Goal: Obtain resource: Download file/media

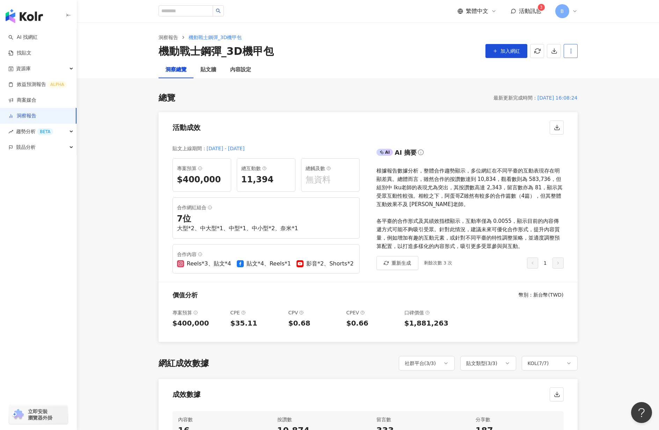
click at [576, 47] on button "button" at bounding box center [570, 51] width 14 height 14
click at [597, 39] on div "洞察報告 機動戰士鋼彈_3D機甲包 機動戰士鋼彈_3D機甲包 加入網紅 匯出簡報 請選擇您欲匯出的項目 整體設定 全部 顯示平台 Instagram Face…" at bounding box center [368, 41] width 582 height 39
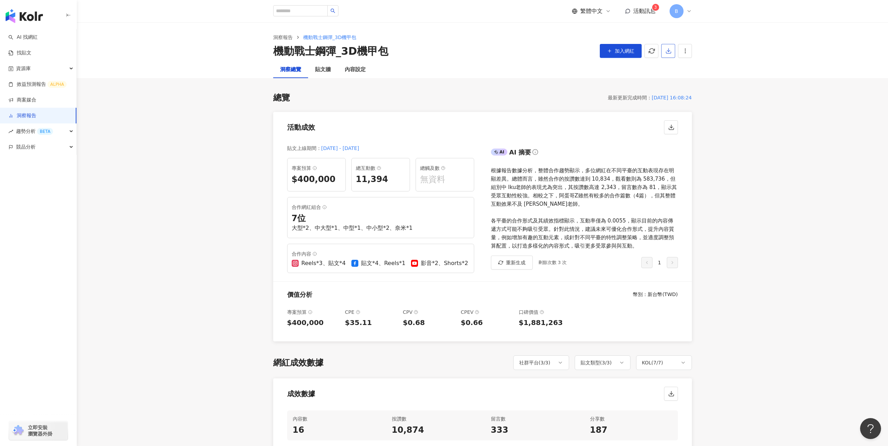
click at [658, 53] on icon "button" at bounding box center [669, 51] width 6 height 6
click at [658, 84] on span "匯出 Excel" at bounding box center [679, 82] width 24 height 8
click at [658, 54] on span "button" at bounding box center [669, 50] width 6 height 7
click at [658, 65] on span "匯出 PPT" at bounding box center [679, 68] width 24 height 8
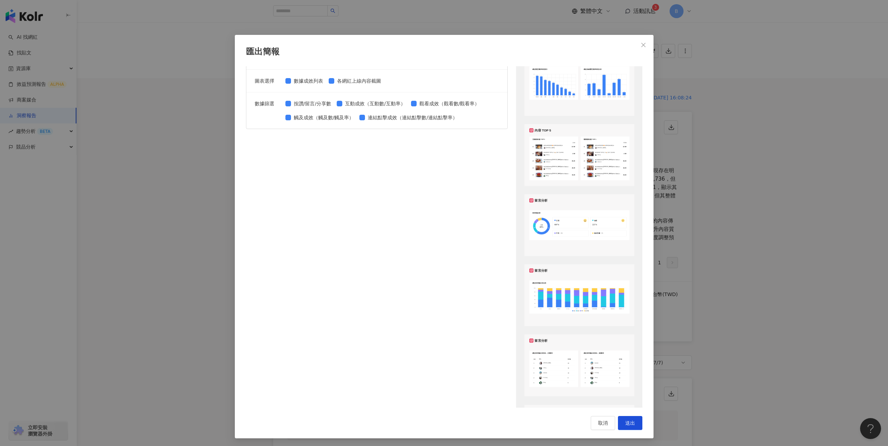
scroll to position [388, 0]
click at [645, 46] on span "Close" at bounding box center [644, 45] width 14 height 6
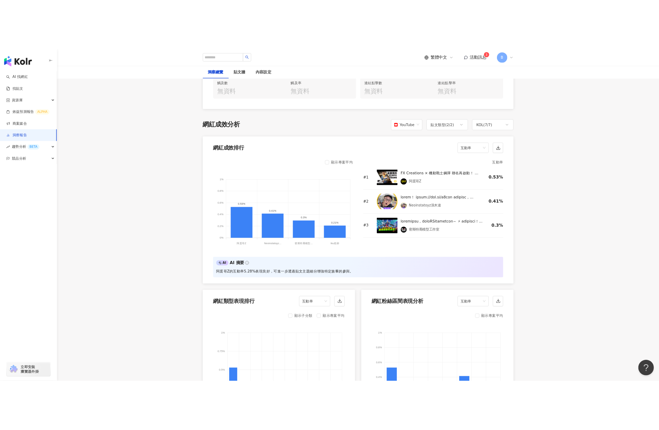
scroll to position [489, 0]
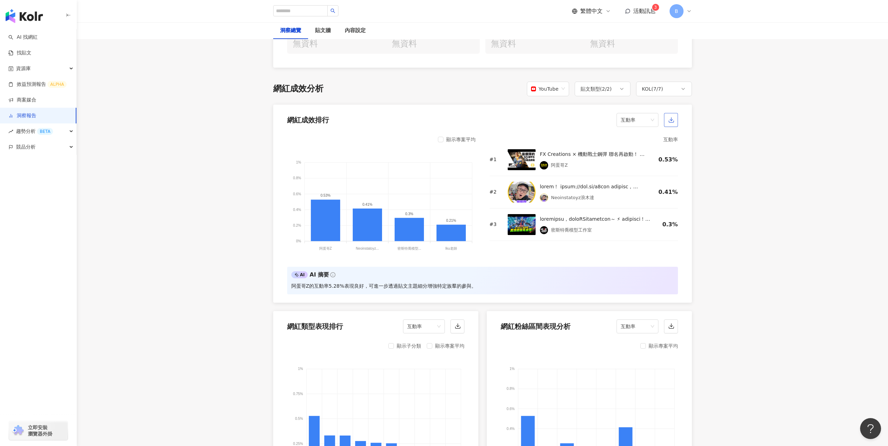
click at [658, 120] on icon "button" at bounding box center [672, 120] width 6 height 6
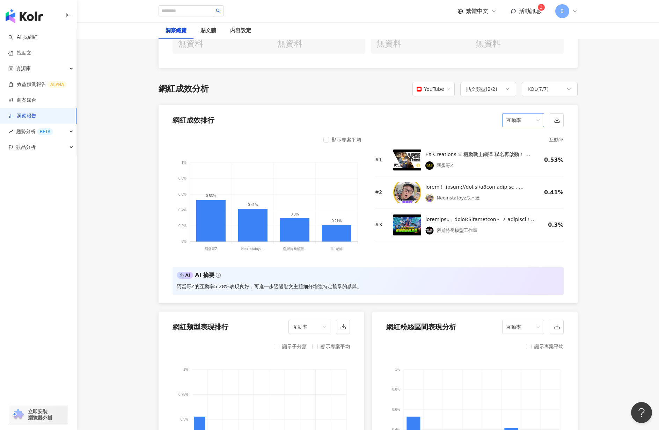
click at [529, 119] on span "互動率" at bounding box center [523, 119] width 34 height 13
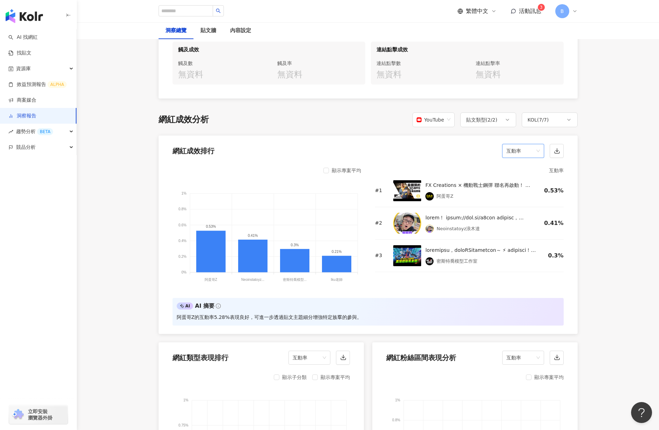
scroll to position [446, 0]
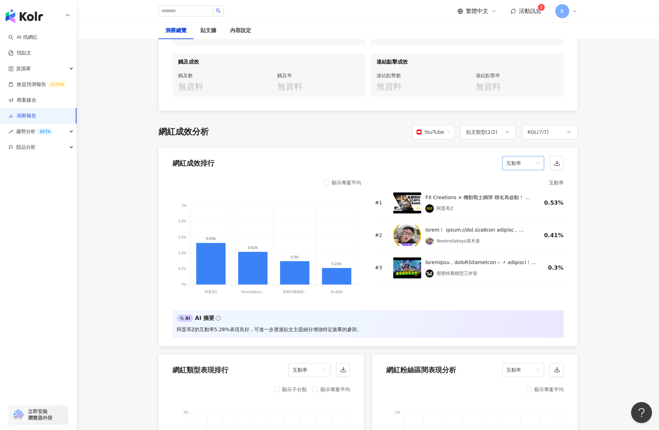
click at [444, 132] on span "YouTube" at bounding box center [433, 131] width 34 height 13
click at [440, 147] on div "Instagram" at bounding box center [434, 148] width 32 height 8
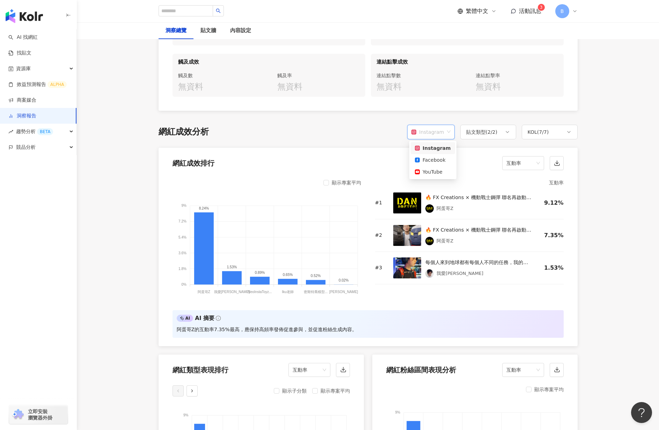
click at [440, 133] on div "Instagram" at bounding box center [427, 131] width 32 height 13
click at [516, 130] on div "貼文類型 ( 2 / 2 )" at bounding box center [488, 132] width 56 height 15
click at [497, 129] on div "貼文類型 ( 2 / 2 )" at bounding box center [481, 132] width 31 height 8
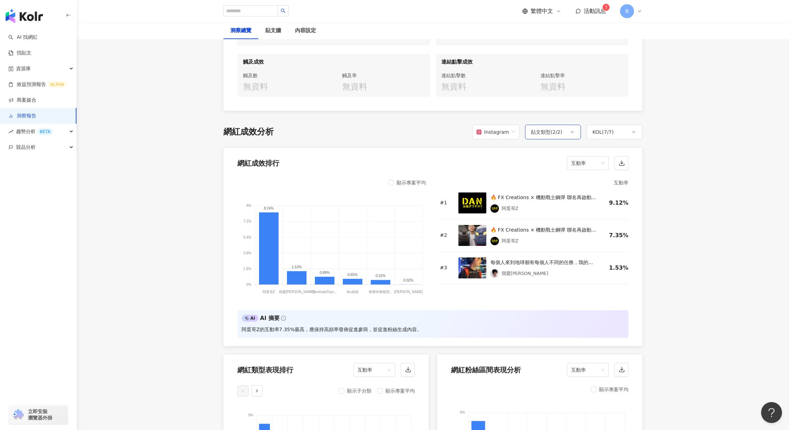
click at [554, 129] on div "貼文類型 ( 2 / 2 )" at bounding box center [546, 132] width 31 height 8
click at [416, 133] on div "網紅成效分析 Instagram 貼文類型 ( 2 / 2 ) KOL ( 7 / 7 ) 全選 貼文 Reels" at bounding box center [432, 132] width 419 height 15
click at [496, 133] on div "Instagram" at bounding box center [493, 131] width 32 height 13
click at [497, 162] on div "Facebook" at bounding box center [498, 160] width 36 height 8
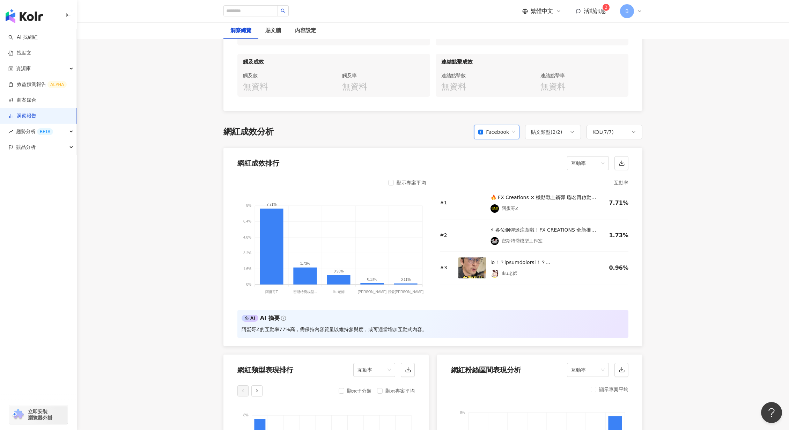
click at [497, 133] on div "Facebook" at bounding box center [493, 131] width 31 height 13
click at [494, 174] on div "YouTube" at bounding box center [498, 172] width 34 height 8
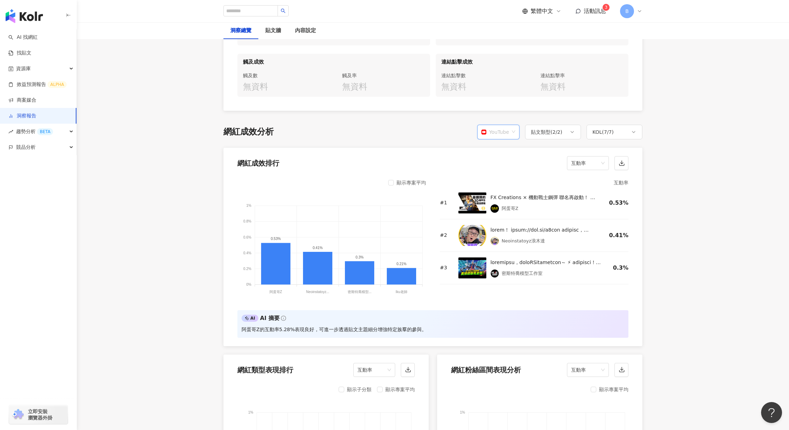
click at [504, 132] on div "YouTube" at bounding box center [495, 131] width 28 height 13
click at [504, 147] on div "Instagram" at bounding box center [499, 148] width 32 height 8
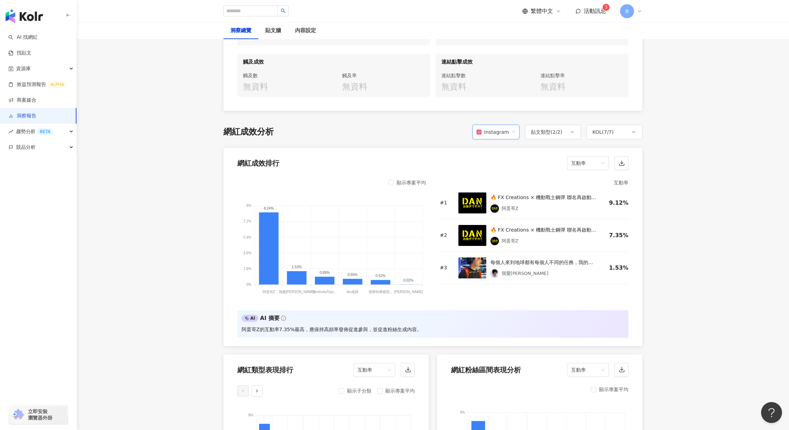
click at [514, 126] on span "Instagram" at bounding box center [496, 131] width 39 height 13
click at [503, 145] on div "Instagram" at bounding box center [498, 148] width 36 height 8
click at [624, 160] on icon "button" at bounding box center [622, 163] width 6 height 6
click at [592, 165] on span "互動率" at bounding box center [588, 162] width 34 height 13
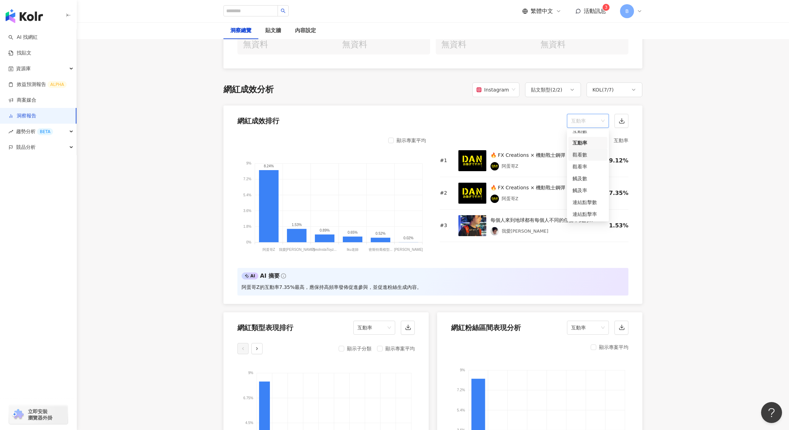
scroll to position [481, 0]
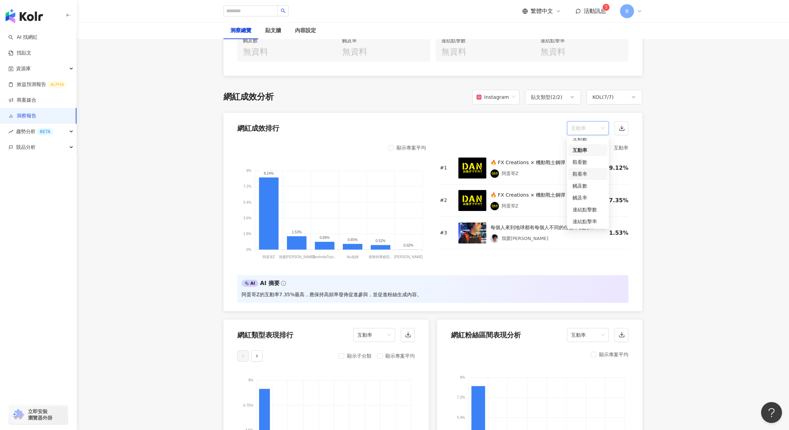
click at [591, 175] on div "觀看率" at bounding box center [588, 174] width 31 height 8
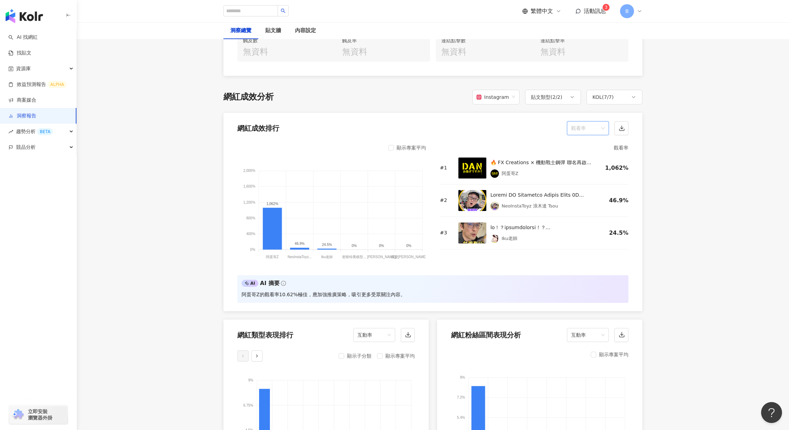
click at [584, 127] on span "觀看率" at bounding box center [588, 127] width 34 height 13
click at [584, 180] on div "互動率" at bounding box center [588, 180] width 31 height 8
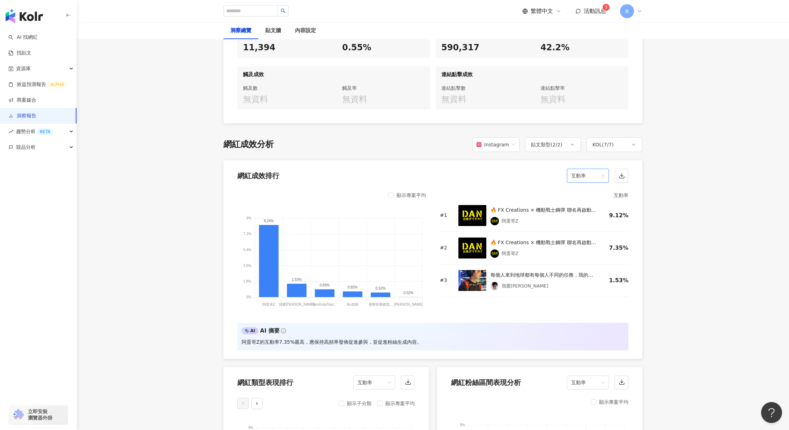
scroll to position [446, 0]
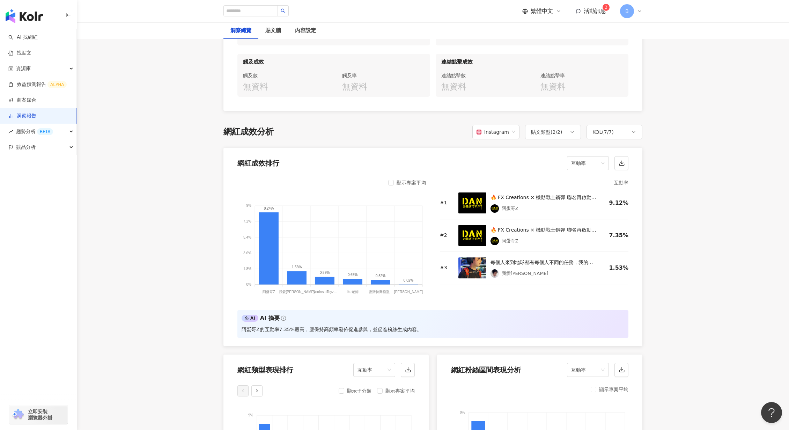
click at [505, 126] on div "Instagram" at bounding box center [493, 131] width 32 height 13
click at [497, 156] on div "Facebook" at bounding box center [497, 160] width 44 height 12
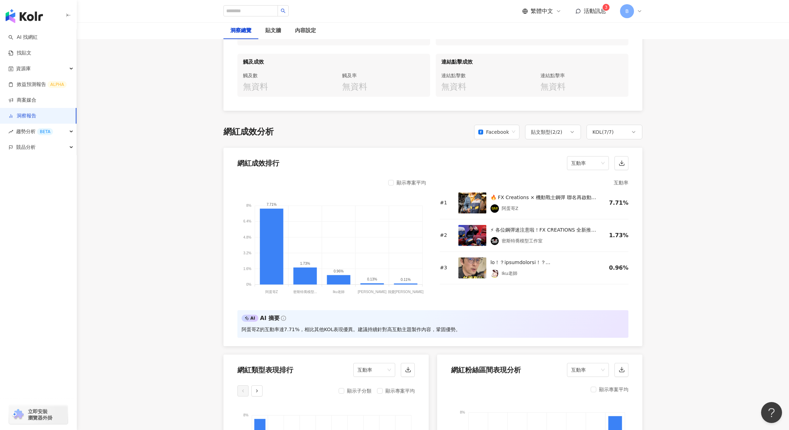
drag, startPoint x: 783, startPoint y: 147, endPoint x: 763, endPoint y: 162, distance: 24.4
click at [627, 165] on button "button" at bounding box center [621, 163] width 14 height 14
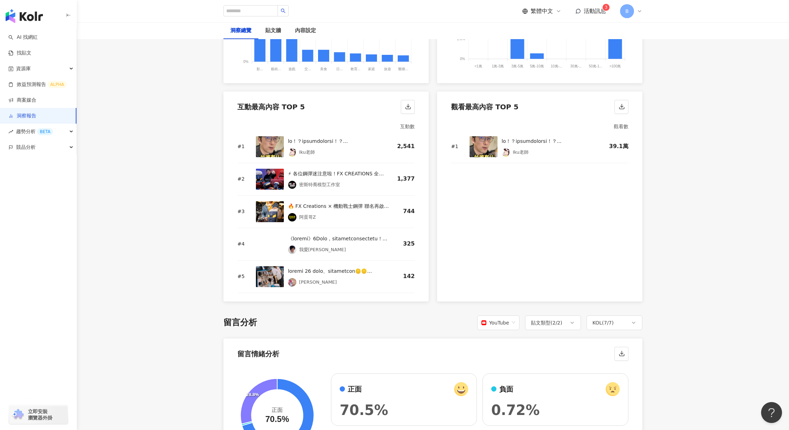
scroll to position [900, 0]
click at [409, 107] on icon "button" at bounding box center [408, 106] width 6 height 6
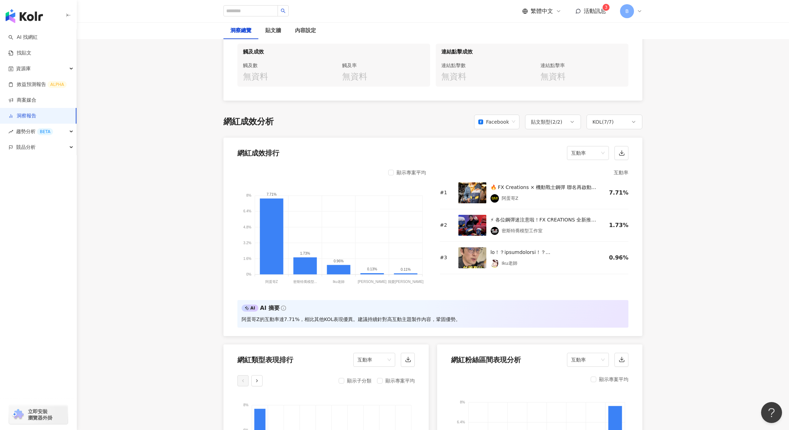
scroll to position [446, 0]
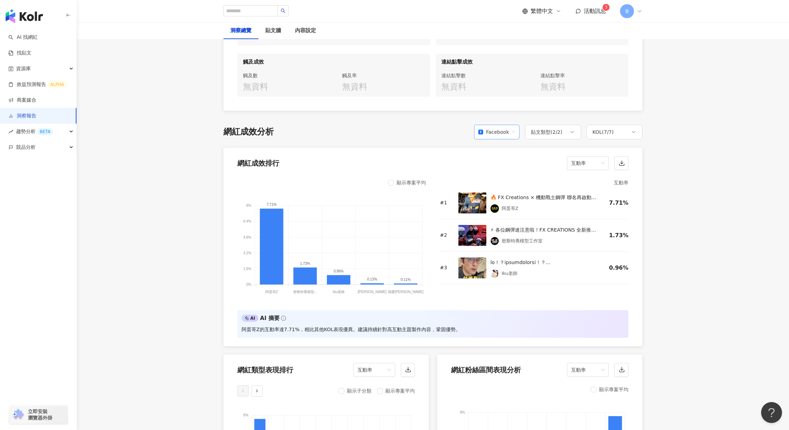
click at [514, 136] on span "Facebook" at bounding box center [496, 131] width 37 height 13
click at [493, 176] on div "YouTube" at bounding box center [498, 172] width 42 height 12
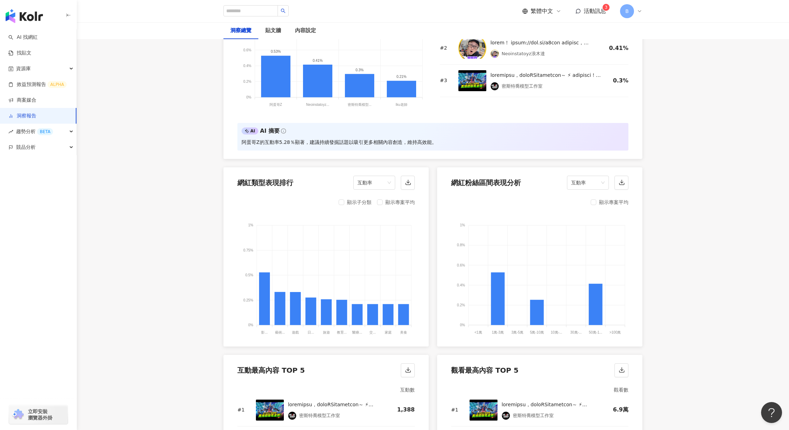
scroll to position [551, 0]
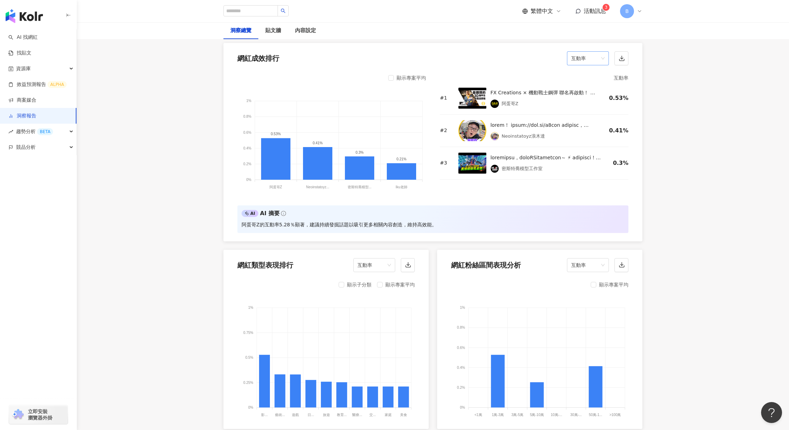
click at [597, 57] on span "互動率" at bounding box center [588, 58] width 34 height 13
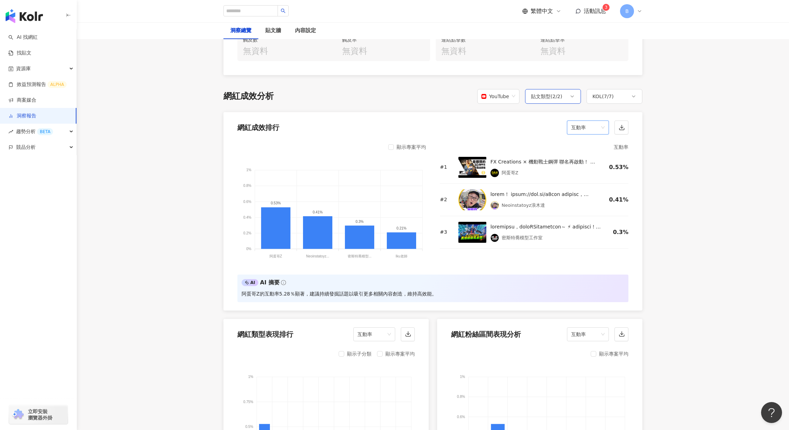
scroll to position [481, 0]
click at [509, 92] on div "YouTube" at bounding box center [495, 96] width 28 height 13
click at [501, 114] on div "Instagram" at bounding box center [499, 113] width 32 height 8
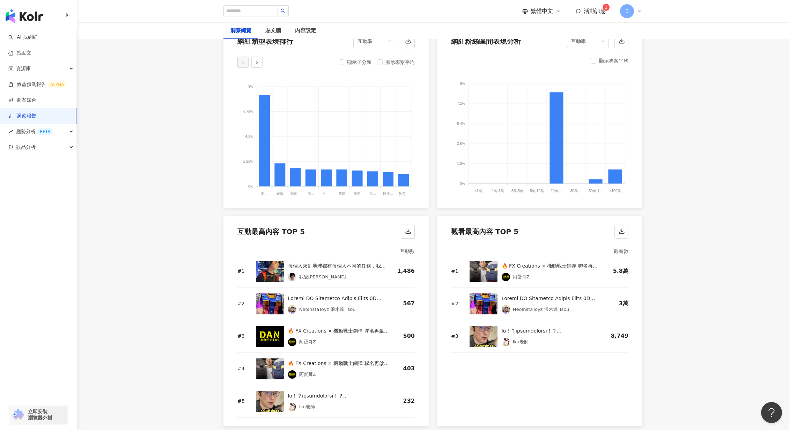
scroll to position [865, 0]
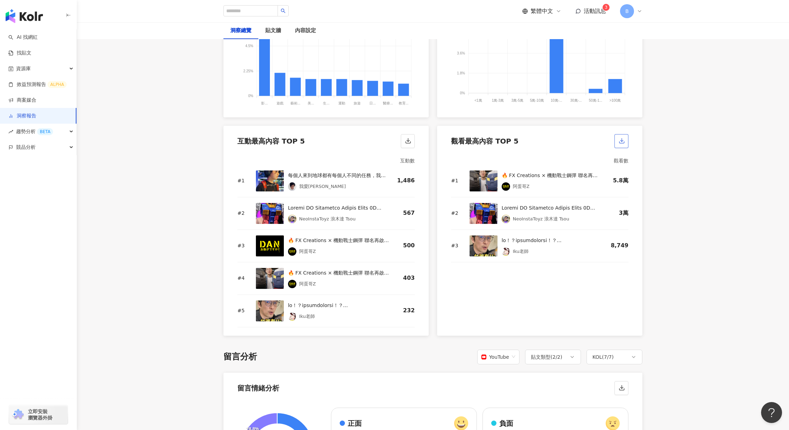
click at [623, 141] on icon "button" at bounding box center [622, 141] width 6 height 6
click at [155, 189] on main "洞察報告 機動戰士鋼彈_3D機甲包 機動戰士鋼彈_3D機甲包 加入網紅 匯出簡報 請選擇您欲匯出的項目 整體設定 全部 顯示平台 Instagram Face…" at bounding box center [433, 375] width 712 height 2434
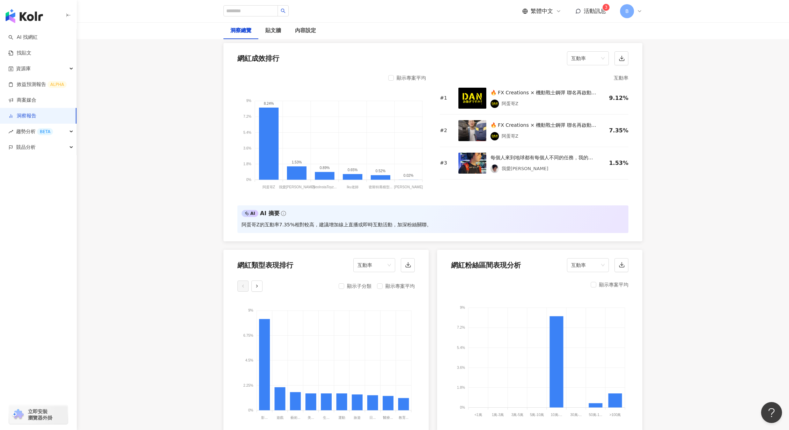
scroll to position [446, 0]
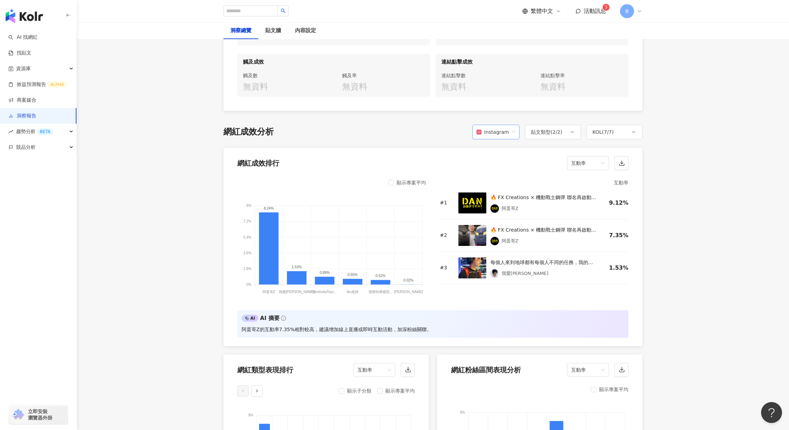
click at [508, 135] on div "Instagram" at bounding box center [493, 131] width 32 height 13
click at [502, 159] on div "Facebook" at bounding box center [498, 160] width 36 height 8
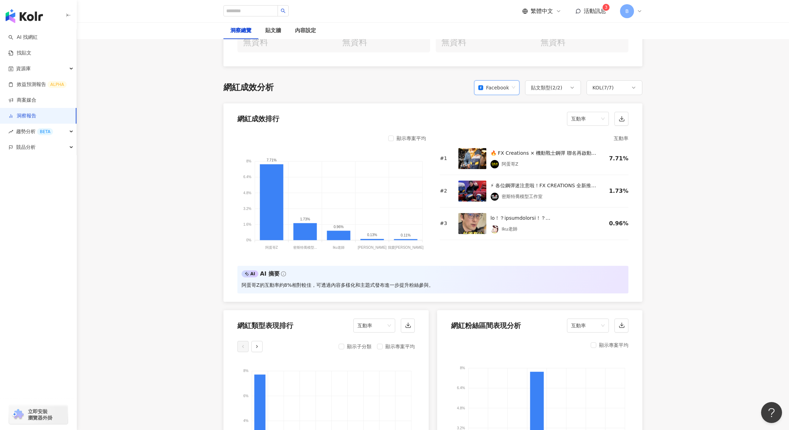
scroll to position [446, 0]
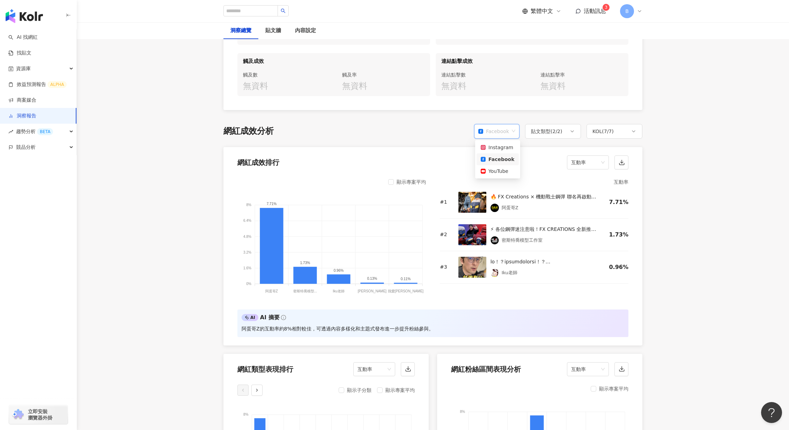
click at [502, 131] on div "Facebook" at bounding box center [493, 131] width 31 height 13
click at [500, 170] on div "YouTube" at bounding box center [498, 171] width 34 height 8
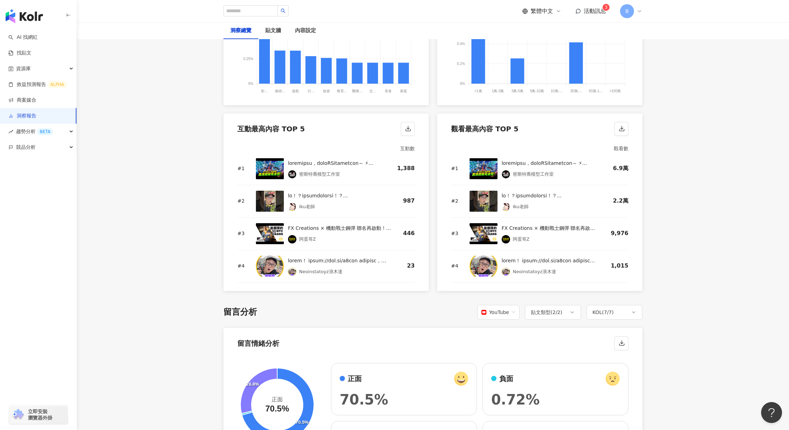
scroll to position [875, 0]
click at [622, 129] on icon "button" at bounding box center [622, 128] width 6 height 6
click at [160, 217] on main "洞察報告 機動戰士鋼彈_3D機甲包 機動戰士鋼彈_3D機甲包 加入網紅 匯出簡報 請選擇您欲匯出的項目 整體設定 全部 顯示平台 Instagram Face…" at bounding box center [433, 347] width 712 height 2399
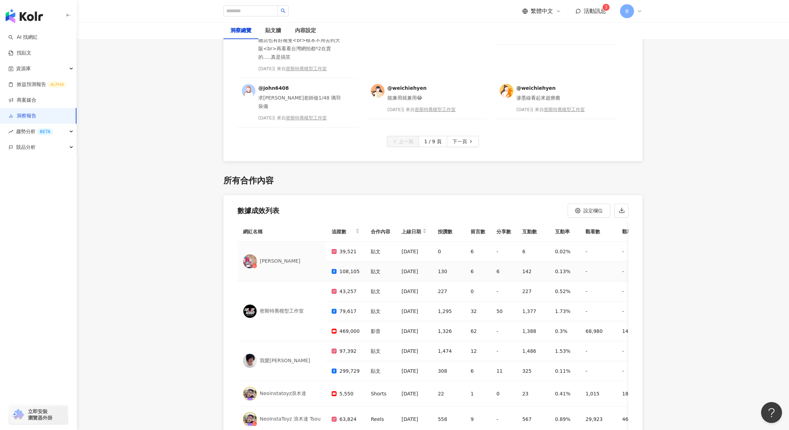
scroll to position [1912, 0]
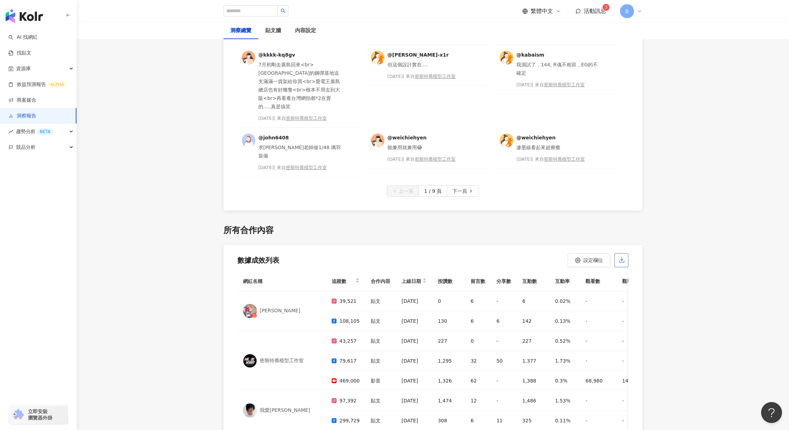
click at [620, 257] on icon "button" at bounding box center [622, 260] width 6 height 6
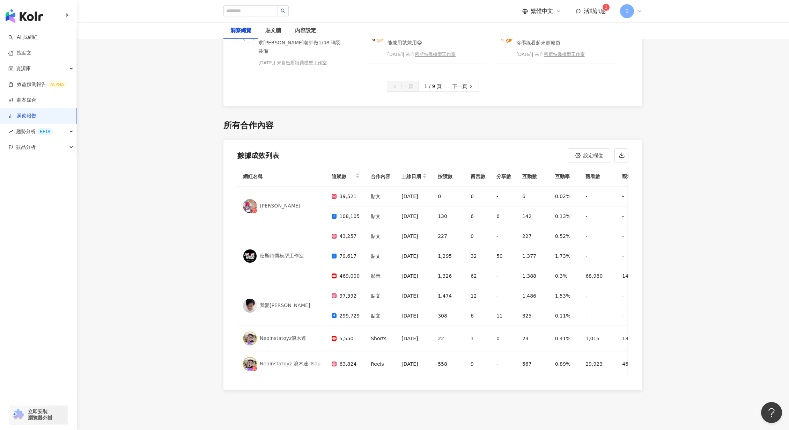
scroll to position [2052, 0]
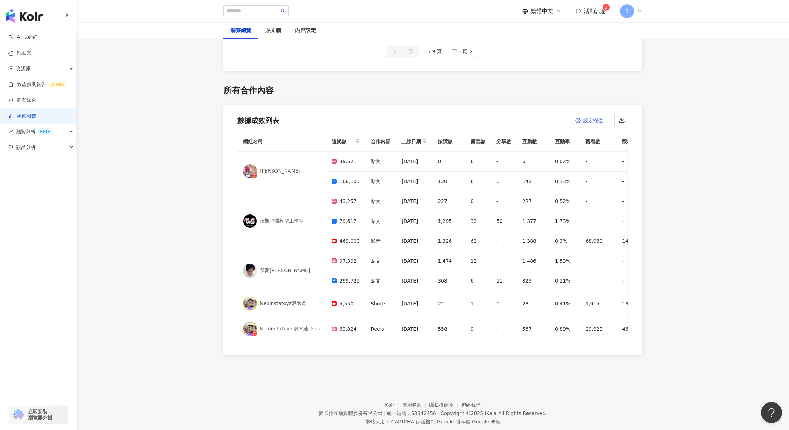
click at [586, 118] on span "設定欄位" at bounding box center [593, 121] width 20 height 6
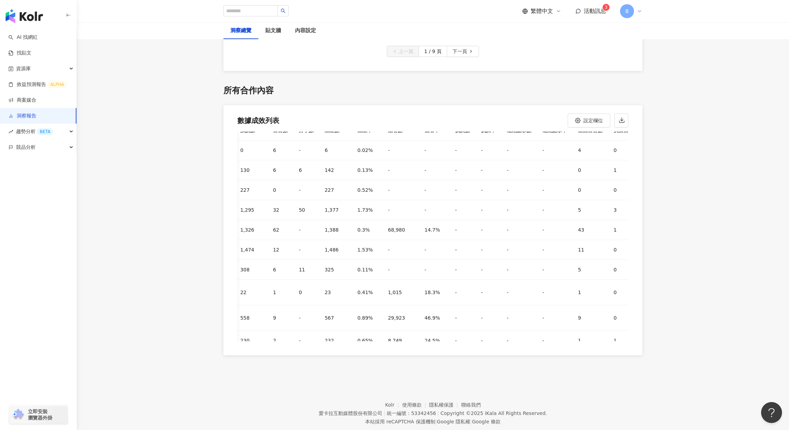
scroll to position [0, 198]
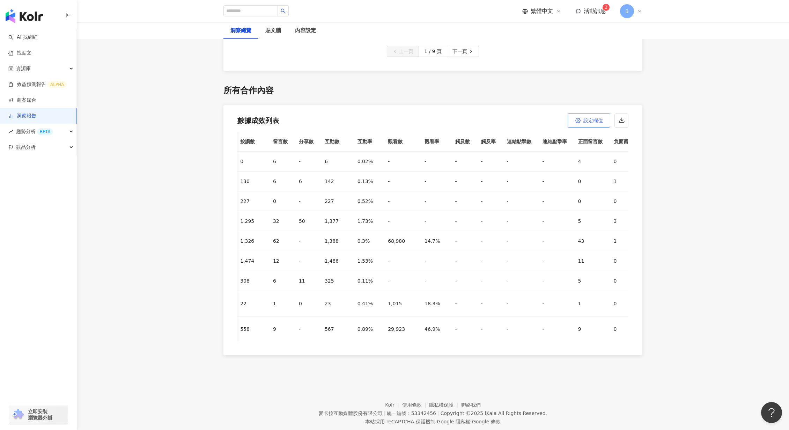
click at [588, 118] on span "設定欄位" at bounding box center [593, 121] width 20 height 6
click at [571, 258] on label "負面留言數" at bounding box center [588, 254] width 39 height 13
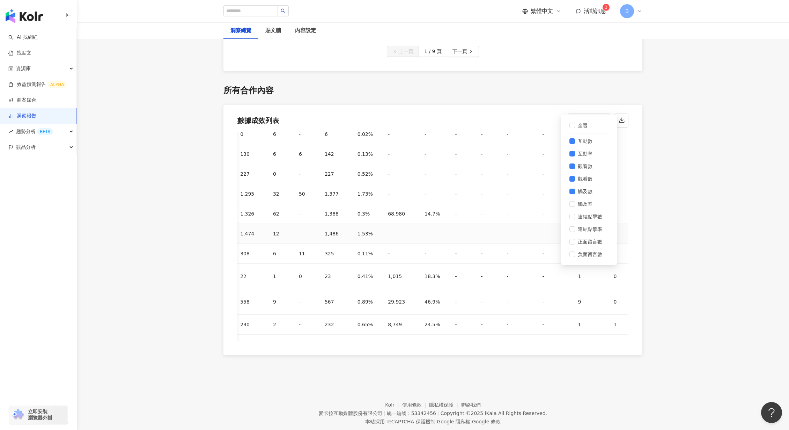
scroll to position [25, 198]
click at [575, 191] on span "觸及數" at bounding box center [585, 191] width 20 height 8
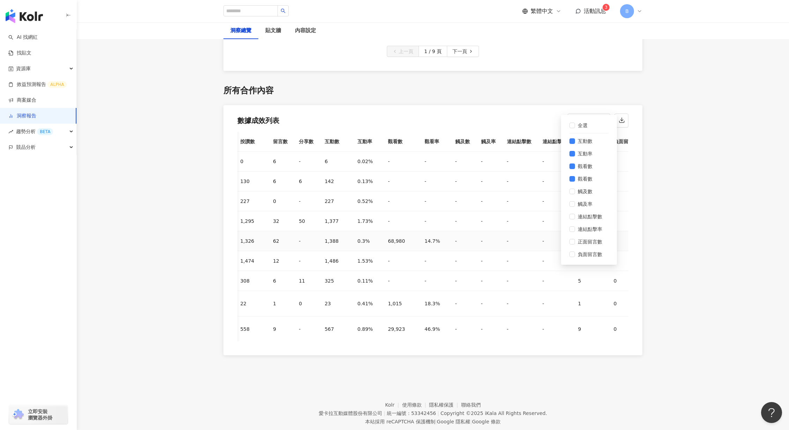
scroll to position [1947, 0]
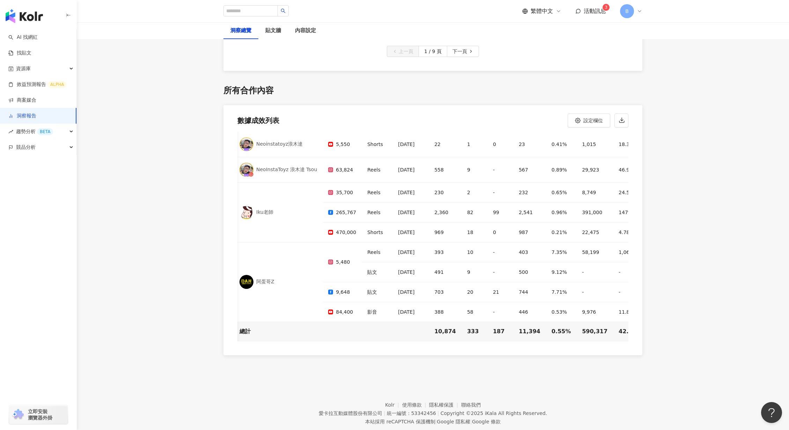
scroll to position [0, 3]
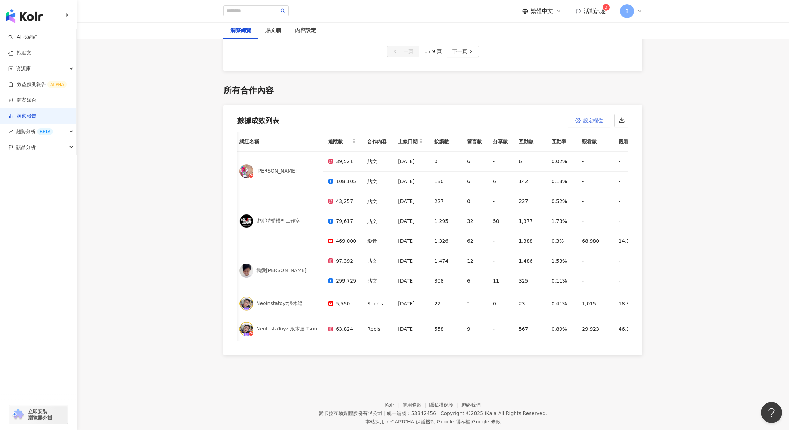
click at [591, 113] on button "設定欄位" at bounding box center [589, 120] width 43 height 14
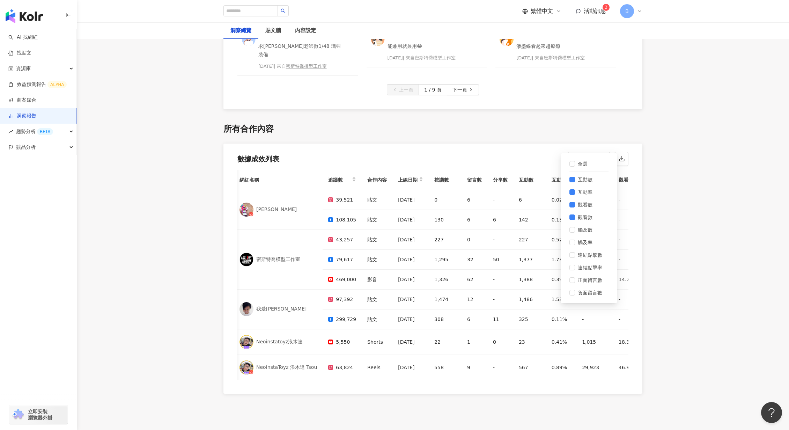
scroll to position [1982, 0]
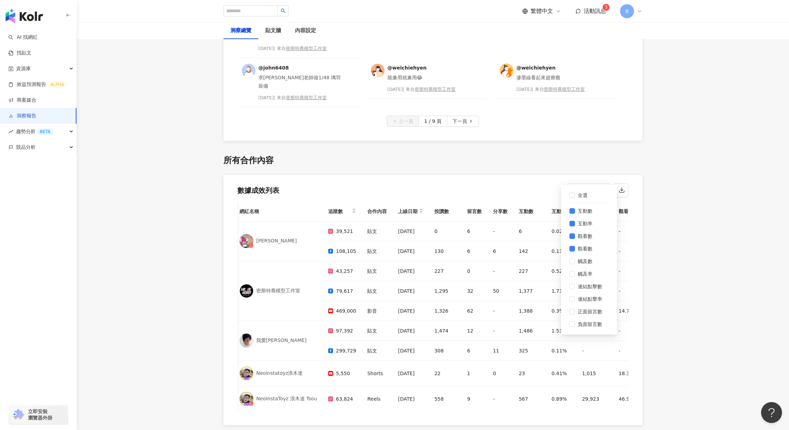
click at [626, 183] on button "button" at bounding box center [621, 190] width 14 height 14
